Goal: Information Seeking & Learning: Learn about a topic

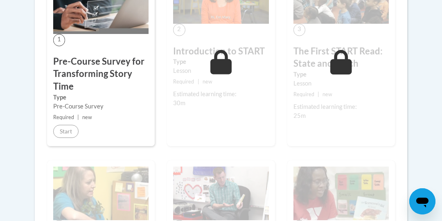
scroll to position [286, 0]
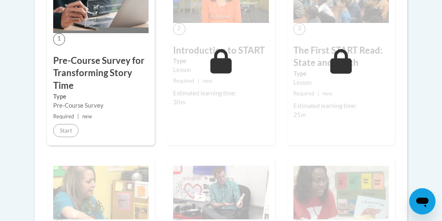
click at [349, 172] on img at bounding box center [341, 193] width 95 height 54
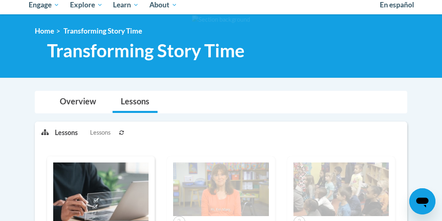
scroll to position [94, 0]
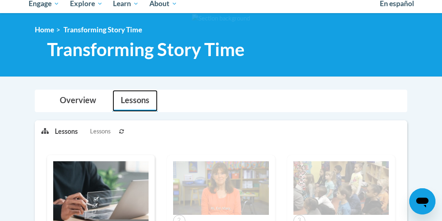
click at [138, 111] on link "Lessons" at bounding box center [135, 101] width 45 height 22
click at [136, 101] on link "Lessons" at bounding box center [135, 101] width 45 height 22
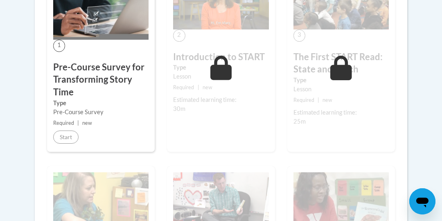
scroll to position [280, 0]
click at [55, 46] on span "1" at bounding box center [59, 45] width 12 height 12
click at [109, 61] on h3 "Pre-Course Survey for Transforming Story Time" at bounding box center [100, 80] width 95 height 38
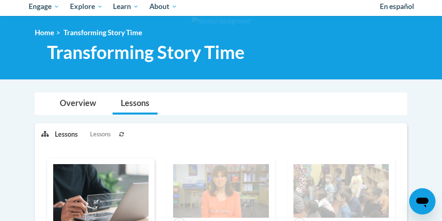
scroll to position [88, 0]
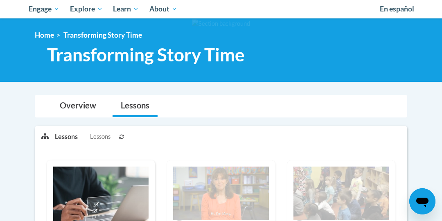
click at [433, 195] on div "Open messaging window" at bounding box center [422, 201] width 25 height 25
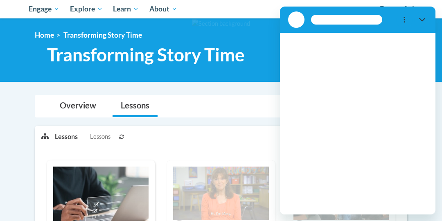
scroll to position [0, 0]
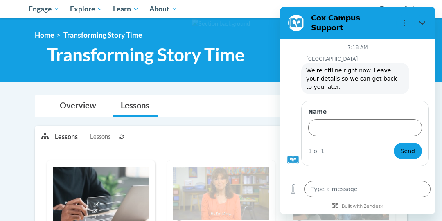
click at [293, 19] on figure at bounding box center [296, 23] width 16 height 16
click at [181, 106] on div "Overview Lessons" at bounding box center [221, 106] width 360 height 22
click at [423, 20] on icon "Close" at bounding box center [422, 23] width 7 height 7
type textarea "x"
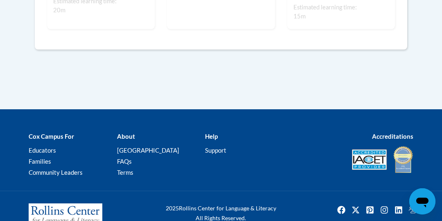
scroll to position [814, 0]
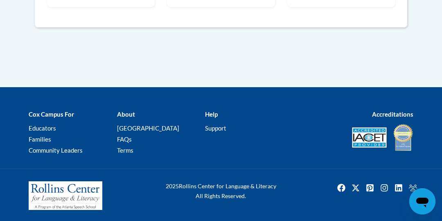
click at [404, 111] on b "Accreditations" at bounding box center [392, 114] width 41 height 7
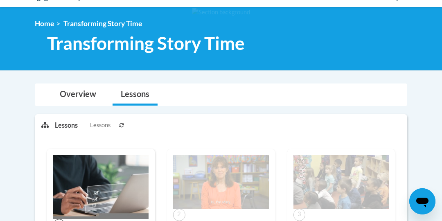
scroll to position [0, 0]
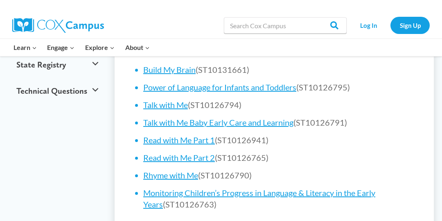
scroll to position [421, 0]
